Goal: Task Accomplishment & Management: Use online tool/utility

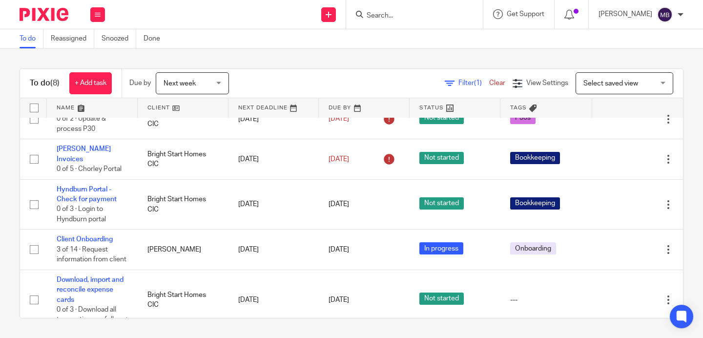
scroll to position [60, 0]
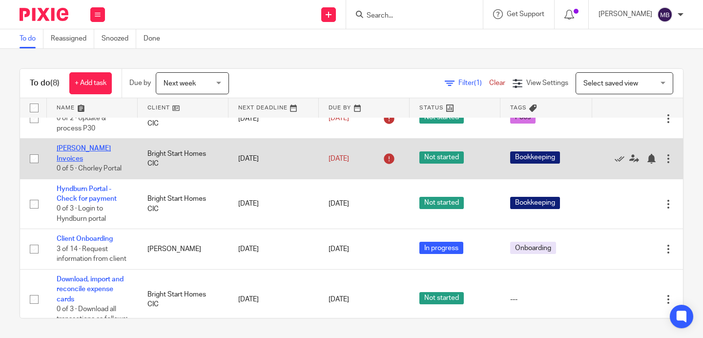
click at [85, 155] on link "[PERSON_NAME] Invoices" at bounding box center [84, 153] width 54 height 17
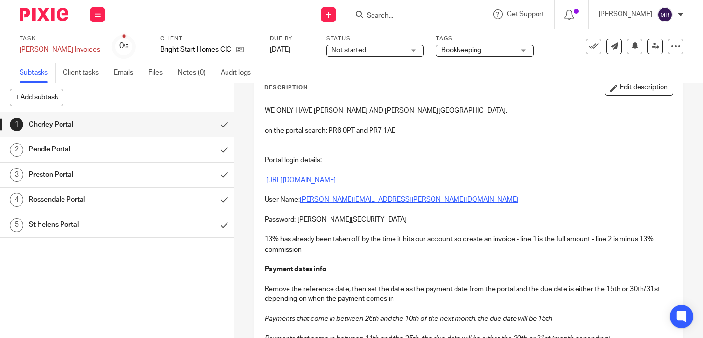
scroll to position [68, 0]
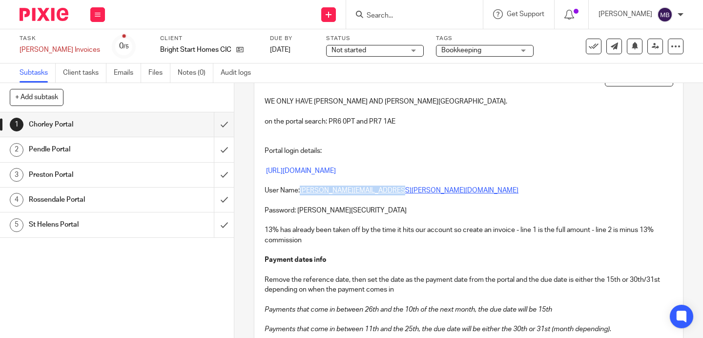
drag, startPoint x: 400, startPoint y: 192, endPoint x: 303, endPoint y: 188, distance: 96.4
click at [303, 188] on p "User Name: neetu@dawson-housing.co.uk" at bounding box center [469, 191] width 408 height 10
copy u "neetu@dawson-housing.co.uk"
click at [315, 172] on link "https://onerevsbens.chorley.capitaone.cloud/publicaccesslive/selfservice/citize…" at bounding box center [301, 171] width 70 height 7
drag, startPoint x: 349, startPoint y: 211, endPoint x: 298, endPoint y: 210, distance: 50.8
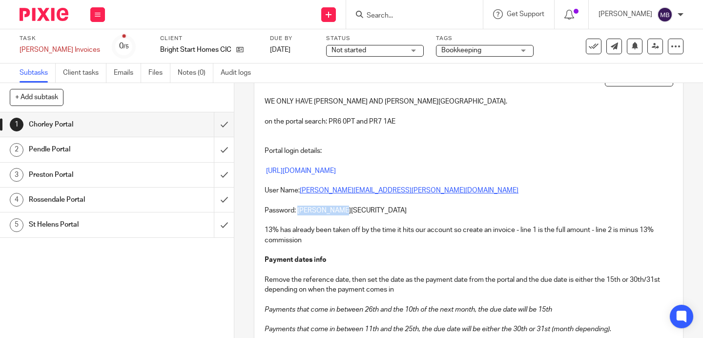
click at [298, 210] on p "Password: Dawson@12345" at bounding box center [469, 211] width 408 height 10
copy p "Dawson@12345"
drag, startPoint x: 355, startPoint y: 122, endPoint x: 331, endPoint y: 122, distance: 23.9
click at [331, 122] on p "on the portal search: PR6 0PT and PR7 1AE" at bounding box center [469, 122] width 408 height 10
copy p "PR6 0PT"
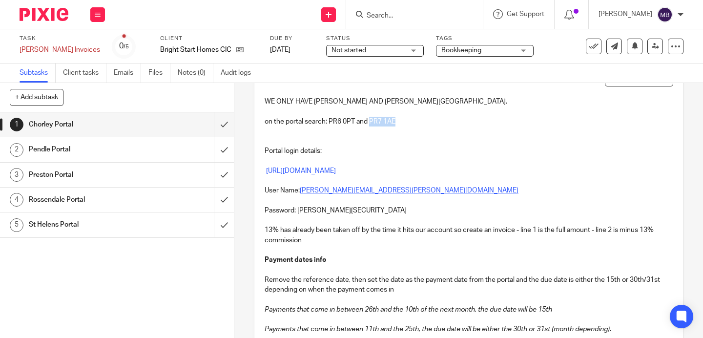
drag, startPoint x: 400, startPoint y: 120, endPoint x: 371, endPoint y: 120, distance: 28.3
click at [371, 120] on p "on the portal search: PR6 0PT and PR7 1AE" at bounding box center [469, 122] width 408 height 10
copy p "PR7 1AE"
click at [222, 127] on input "submit" at bounding box center [117, 124] width 234 height 24
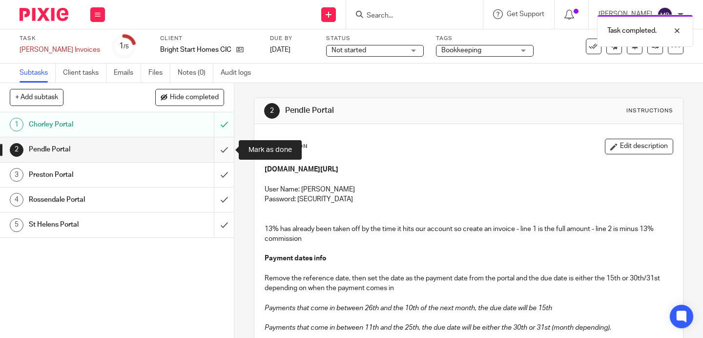
click at [223, 148] on input "submit" at bounding box center [117, 149] width 234 height 24
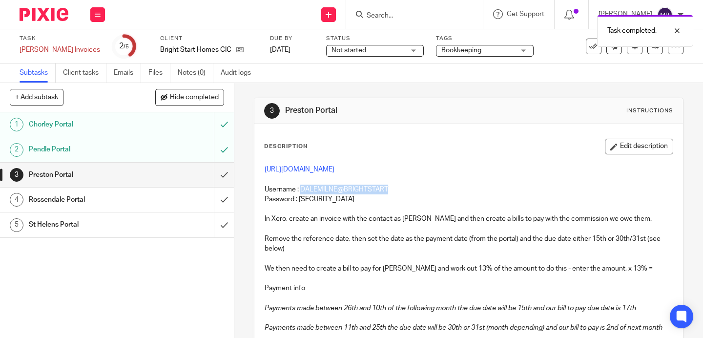
drag, startPoint x: 391, startPoint y: 189, endPoint x: 302, endPoint y: 187, distance: 88.4
click at [302, 187] on p "Username : DALEMILNE@BRIGHTSTART" at bounding box center [469, 190] width 408 height 10
copy p "DALEMILNE@BRIGHTSTART"
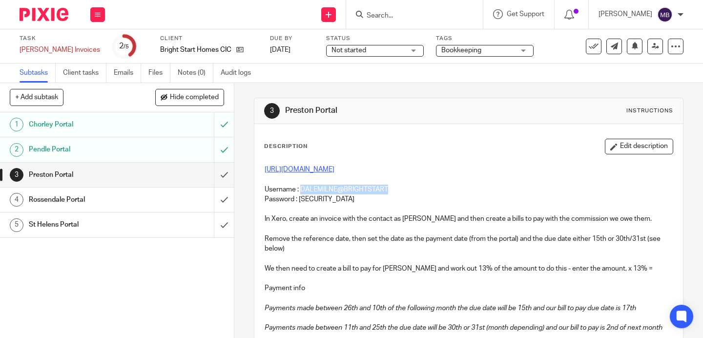
click at [307, 169] on link "https://selfservice.preston.gov.uk/publicaccesslive/selfservice/citizenportal/m…" at bounding box center [300, 169] width 70 height 7
drag, startPoint x: 365, startPoint y: 201, endPoint x: 297, endPoint y: 201, distance: 67.4
click at [297, 201] on p "Password : Brightstarthomes1!" at bounding box center [469, 199] width 408 height 10
copy p "Brightstarthomes1!"
click at [307, 204] on p at bounding box center [469, 209] width 408 height 10
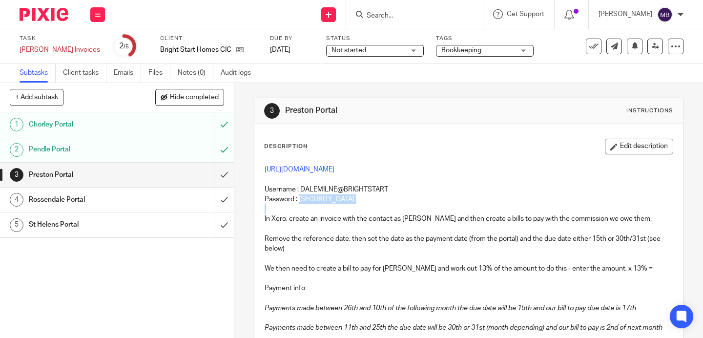
drag, startPoint x: 299, startPoint y: 199, endPoint x: 347, endPoint y: 205, distance: 48.2
click at [347, 205] on div "https://selfservice.preston.gov.uk/publicaccesslive/selfservice/citizenportal/m…" at bounding box center [469, 250] width 418 height 181
copy p "Brightstarthomes1!"
click at [219, 173] on input "submit" at bounding box center [117, 175] width 234 height 24
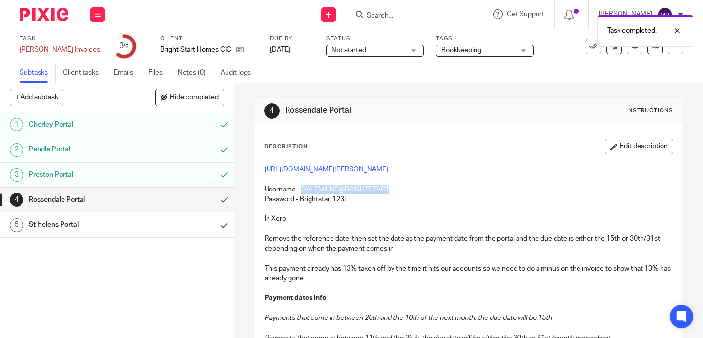
drag, startPoint x: 393, startPoint y: 219, endPoint x: 302, endPoint y: 220, distance: 90.4
click at [302, 194] on p "Username - DALEMILNE@BRIGHTSTART" at bounding box center [469, 184] width 408 height 20
copy p "DALEMILNE@BRIGHTSTART"
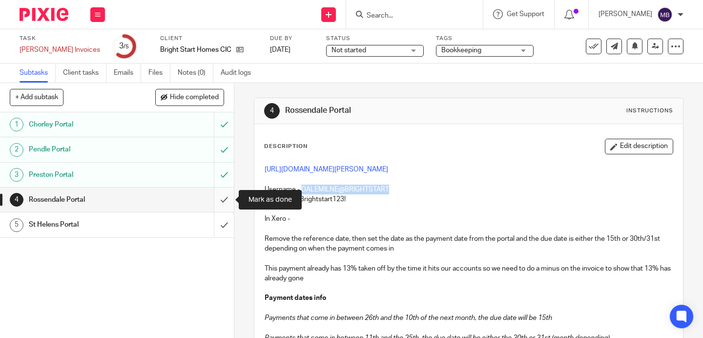
click at [225, 201] on input "submit" at bounding box center [117, 200] width 234 height 24
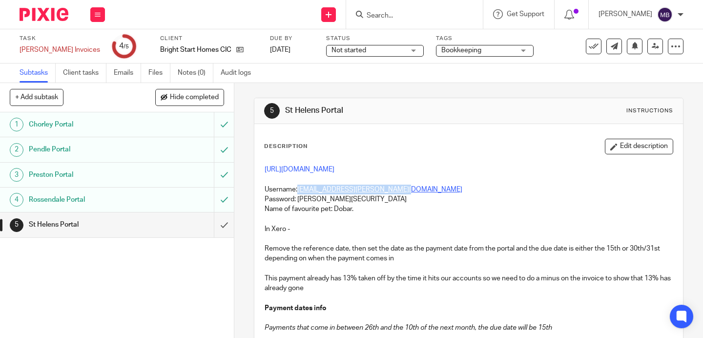
drag, startPoint x: 409, startPoint y: 188, endPoint x: 300, endPoint y: 190, distance: 108.9
click at [300, 190] on p "Username: [EMAIL_ADDRESS][PERSON_NAME][DOMAIN_NAME]" at bounding box center [469, 190] width 408 height 10
copy link "[EMAIL_ADDRESS][PERSON_NAME][DOMAIN_NAME]"
click at [316, 168] on link "[URL][DOMAIN_NAME]" at bounding box center [300, 169] width 70 height 7
drag, startPoint x: 350, startPoint y: 198, endPoint x: 299, endPoint y: 198, distance: 50.8
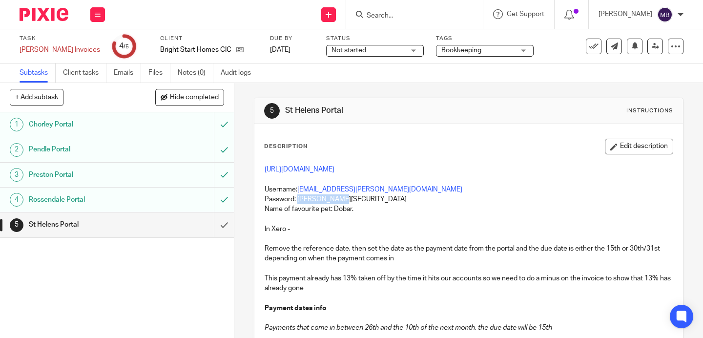
click at [299, 198] on p "Password: [PERSON_NAME][SECURITY_DATA]" at bounding box center [469, 199] width 408 height 10
copy p "[PERSON_NAME]@54321"
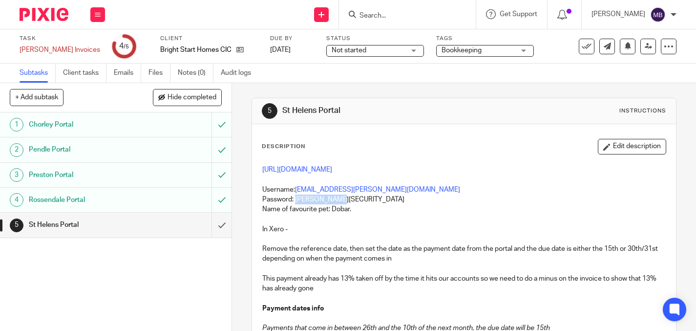
click at [136, 198] on h1 "Rossendale Portal" at bounding box center [86, 199] width 115 height 15
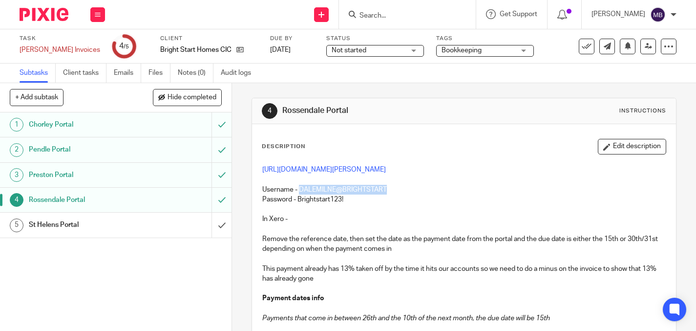
drag, startPoint x: 389, startPoint y: 219, endPoint x: 300, endPoint y: 218, distance: 88.9
click at [300, 194] on p "Username - DALEMILNE@BRIGHTSTART" at bounding box center [464, 184] width 404 height 20
copy p "DALEMILNE@BRIGHTSTART"
drag, startPoint x: 344, startPoint y: 229, endPoint x: 298, endPoint y: 231, distance: 46.4
click at [298, 204] on p "Password - Brightstart123!" at bounding box center [464, 199] width 404 height 10
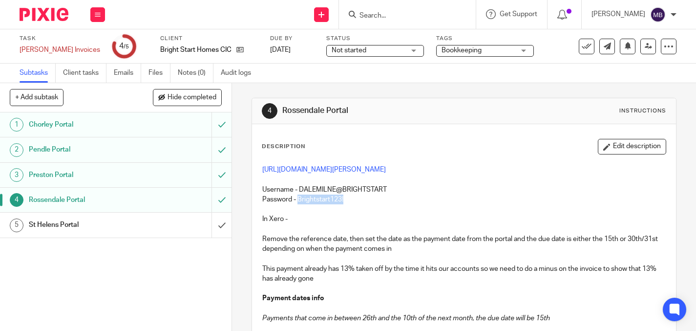
copy p "Brightstart123!"
click at [222, 223] on input "submit" at bounding box center [116, 224] width 232 height 24
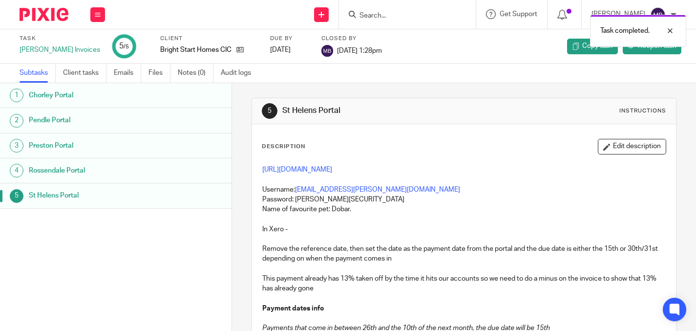
click at [24, 8] on img at bounding box center [44, 14] width 49 height 13
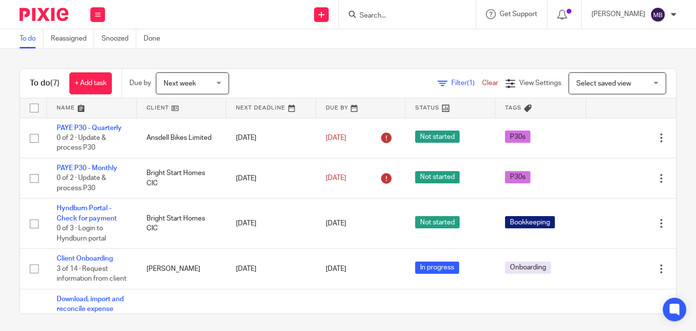
click at [215, 79] on span "Next week" at bounding box center [190, 83] width 52 height 21
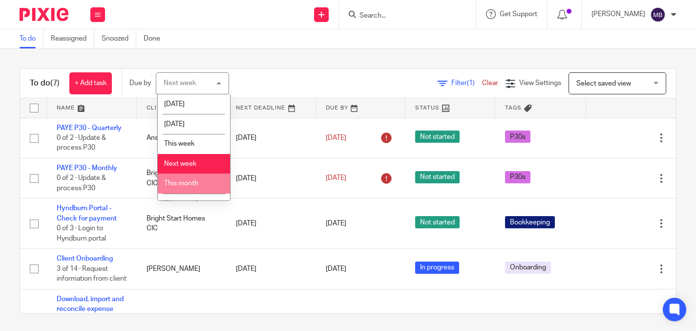
click at [197, 181] on span "This month" at bounding box center [181, 183] width 34 height 7
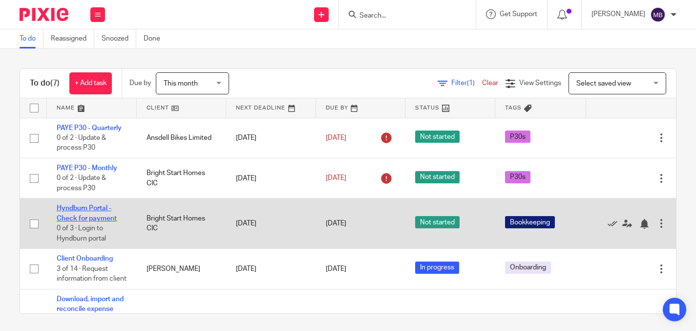
click at [77, 217] on link "Hyndburn Portal - Check for payment" at bounding box center [87, 213] width 60 height 17
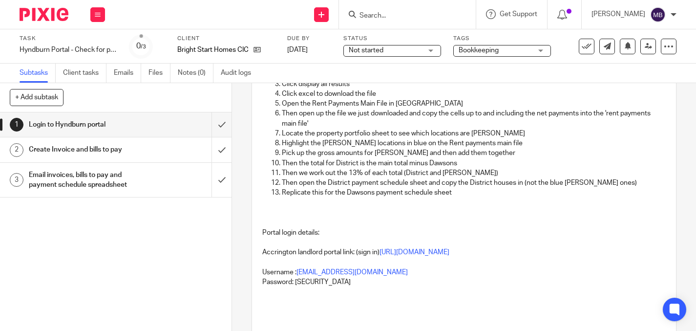
scroll to position [141, 0]
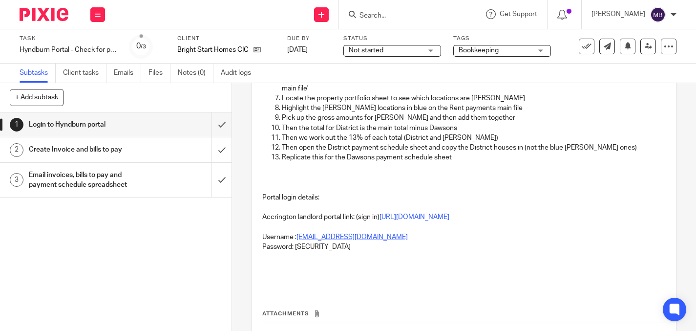
drag, startPoint x: 412, startPoint y: 250, endPoint x: 300, endPoint y: 244, distance: 112.5
click at [300, 242] on p "Username : karlamilne@brightstarthomes.co.uk" at bounding box center [464, 237] width 404 height 10
copy link "arlamilne@brightstarthomes.co.uk"
click at [380, 220] on link "https://onerevsbens.hyndburnbc.capitaone.cloud/publicaccesslive/selfservice/cit…" at bounding box center [415, 216] width 70 height 7
drag, startPoint x: 356, startPoint y: 256, endPoint x: 296, endPoint y: 254, distance: 60.1
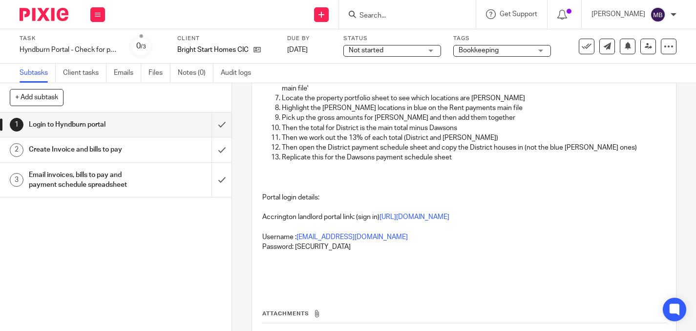
click at [296, 252] on p "Password: Brightstarthomes1!" at bounding box center [464, 247] width 404 height 10
copy p "Brightstarthomes1!"
